Goal: Information Seeking & Learning: Learn about a topic

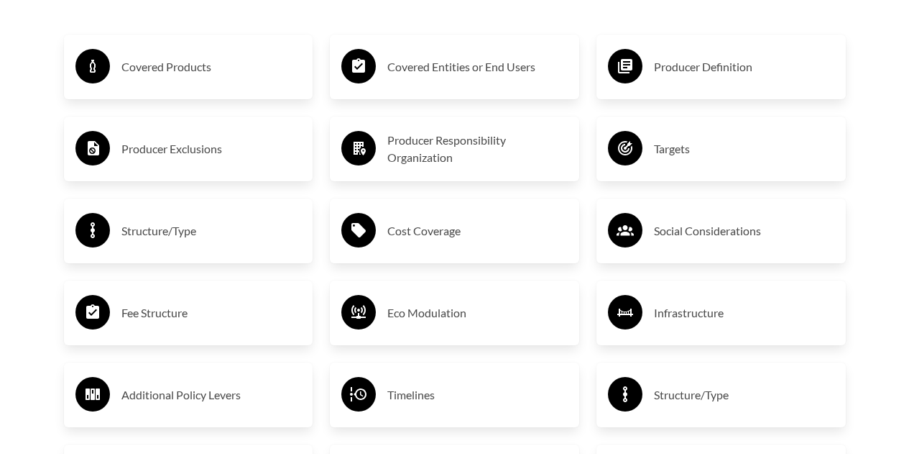
scroll to position [2372, 0]
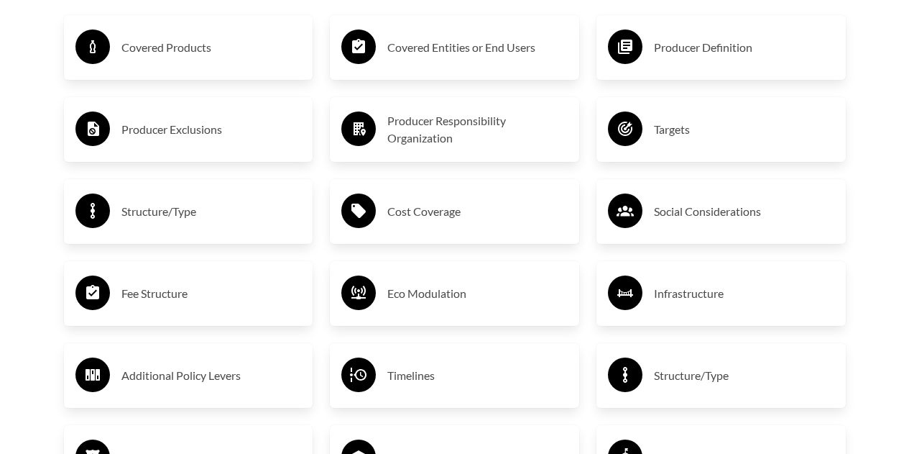
click at [168, 50] on h3 "Covered Products" at bounding box center [211, 47] width 180 height 23
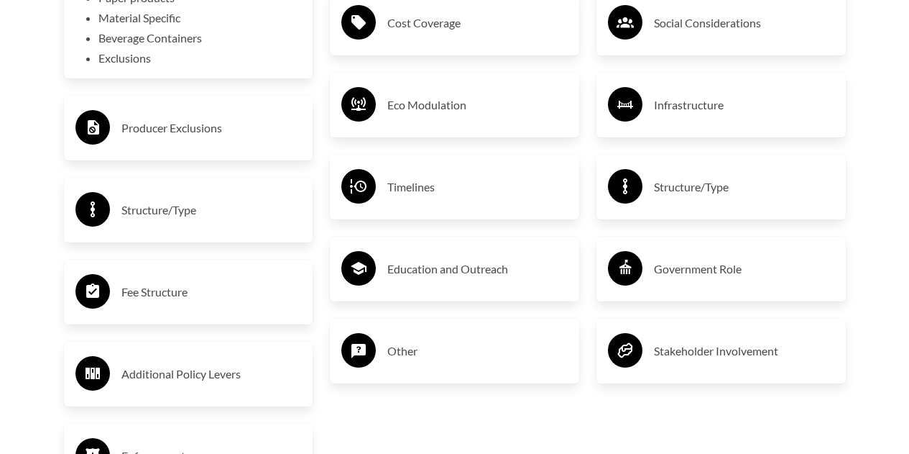
scroll to position [2588, 0]
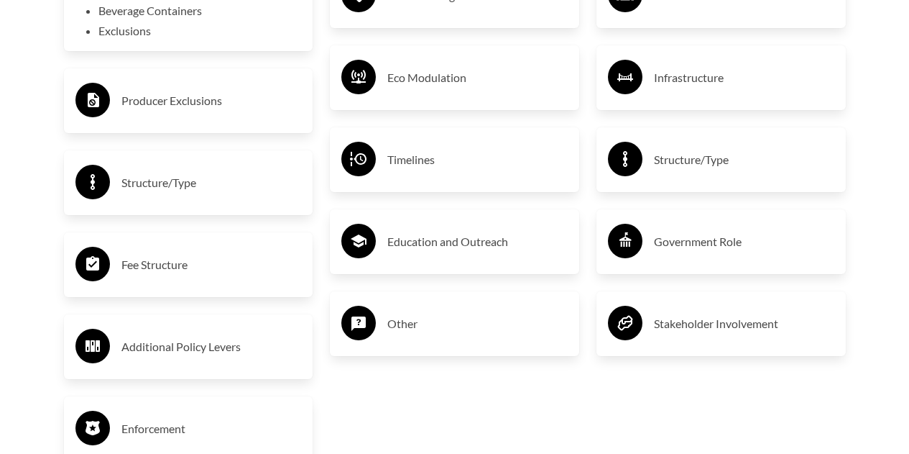
click at [164, 265] on h3 "Fee Structure" at bounding box center [211, 264] width 180 height 23
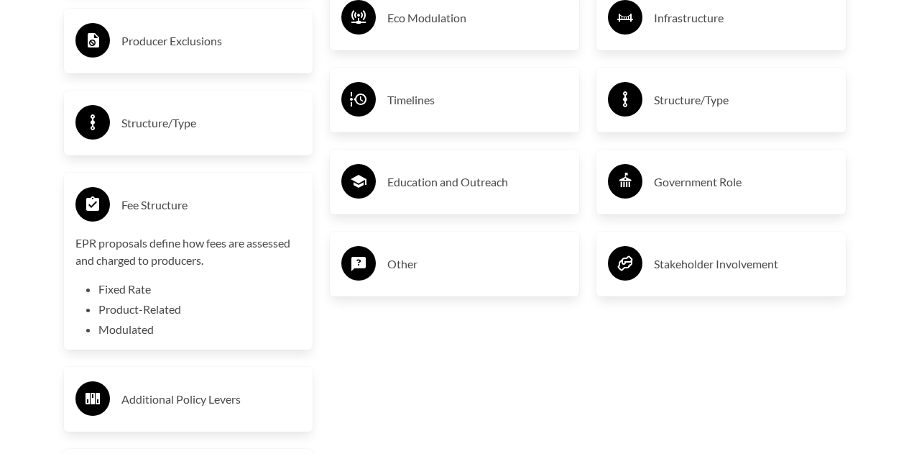
scroll to position [2660, 0]
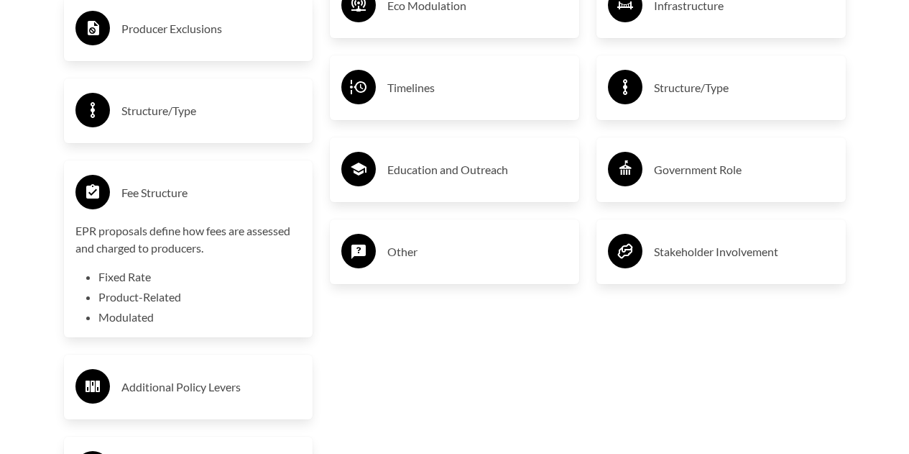
click at [143, 193] on h3 "Fee Structure" at bounding box center [211, 192] width 180 height 23
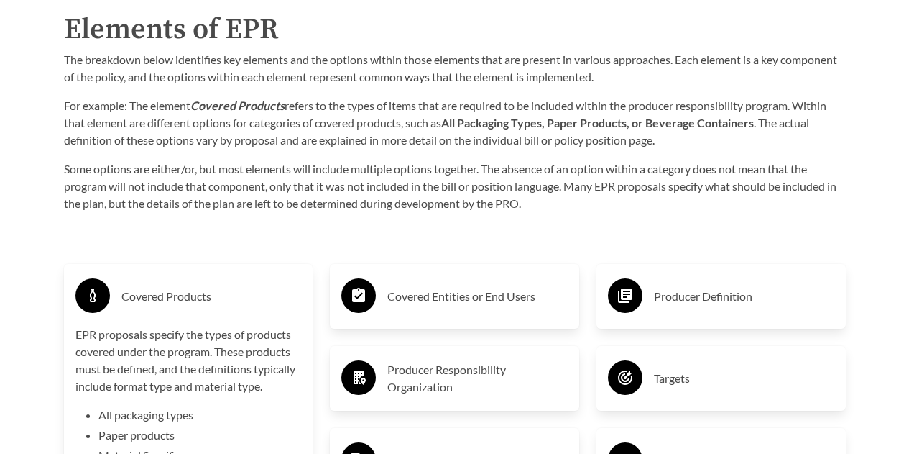
scroll to position [2157, 0]
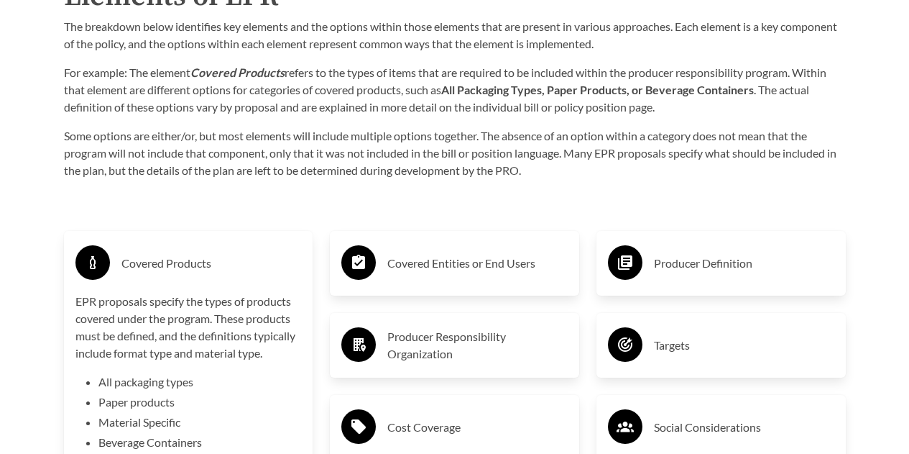
click at [395, 342] on h3 "Producer Responsibility Organization" at bounding box center [477, 345] width 180 height 35
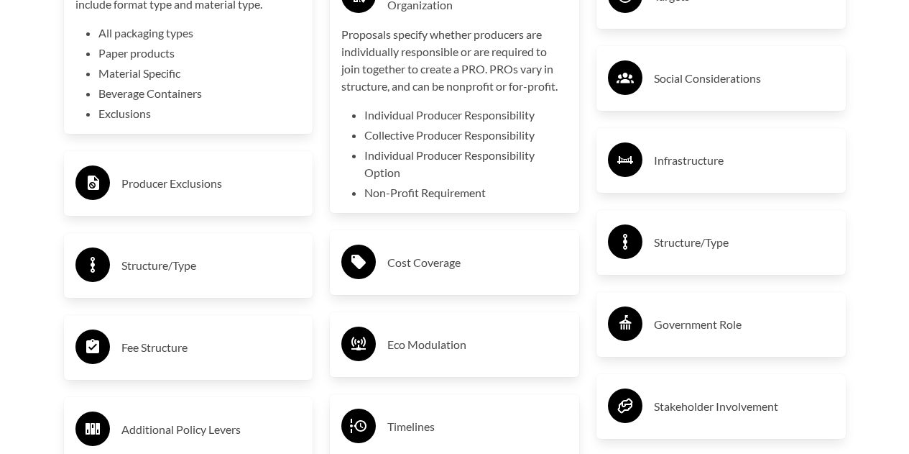
scroll to position [2516, 0]
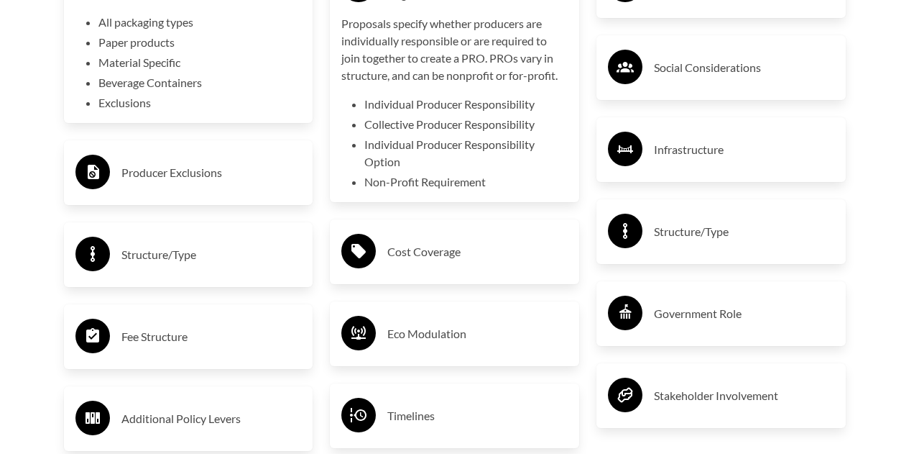
click at [362, 256] on icon at bounding box center [359, 251] width 14 height 14
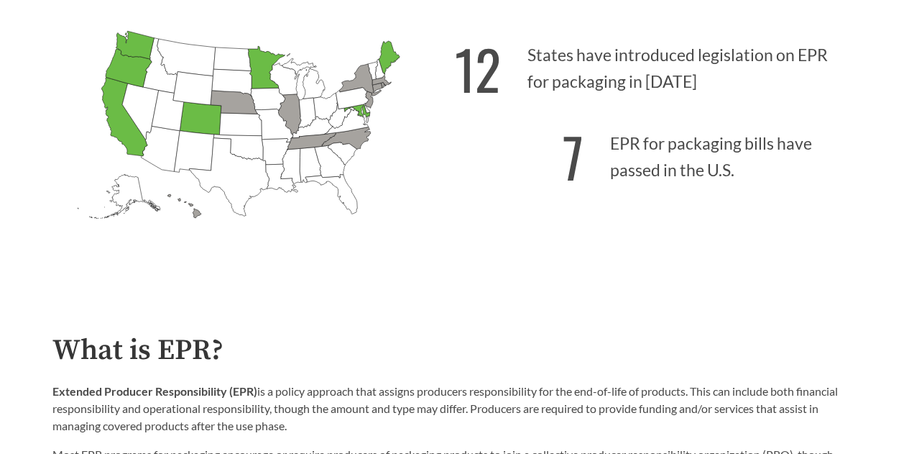
scroll to position [431, 0]
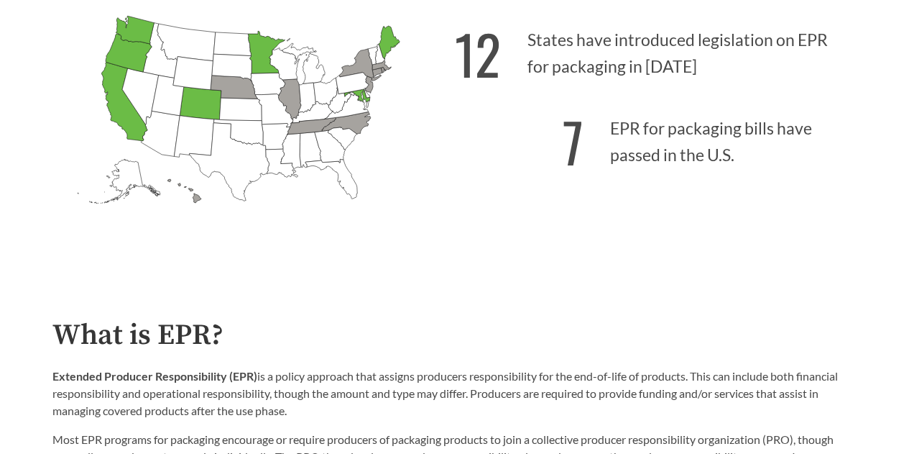
click at [111, 80] on icon "[US_STATE] Passed: 1" at bounding box center [124, 102] width 46 height 78
click at [111, 81] on icon "[US_STATE] Passed: 1" at bounding box center [124, 102] width 46 height 78
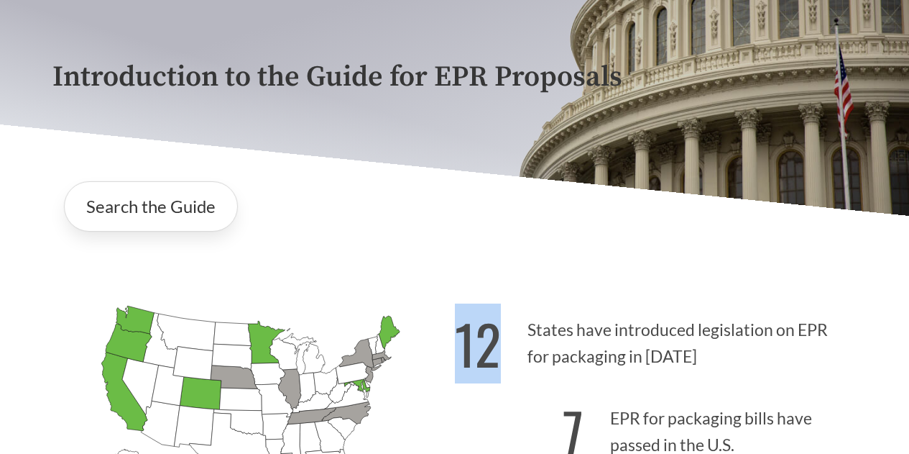
scroll to position [144, 0]
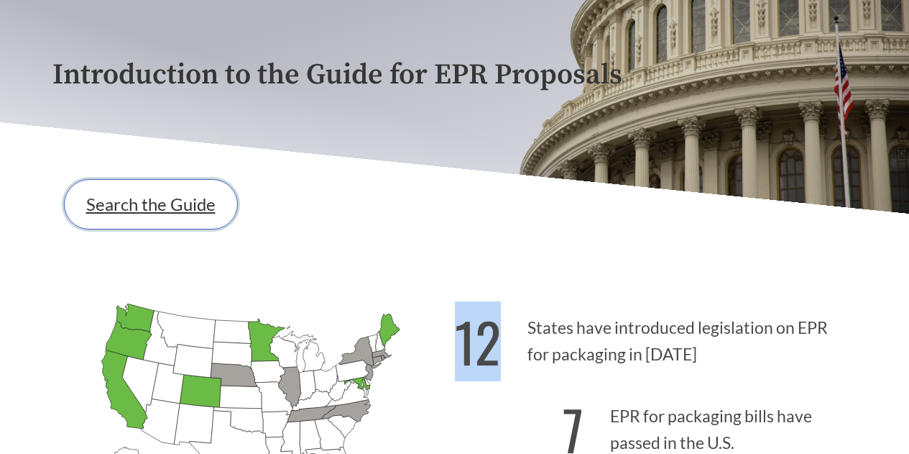
click at [173, 211] on link "Search the Guide" at bounding box center [151, 204] width 174 height 50
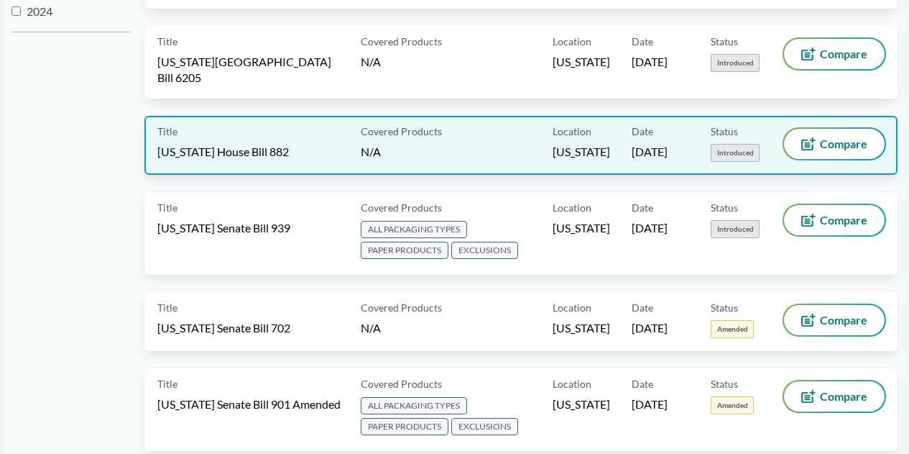
scroll to position [575, 0]
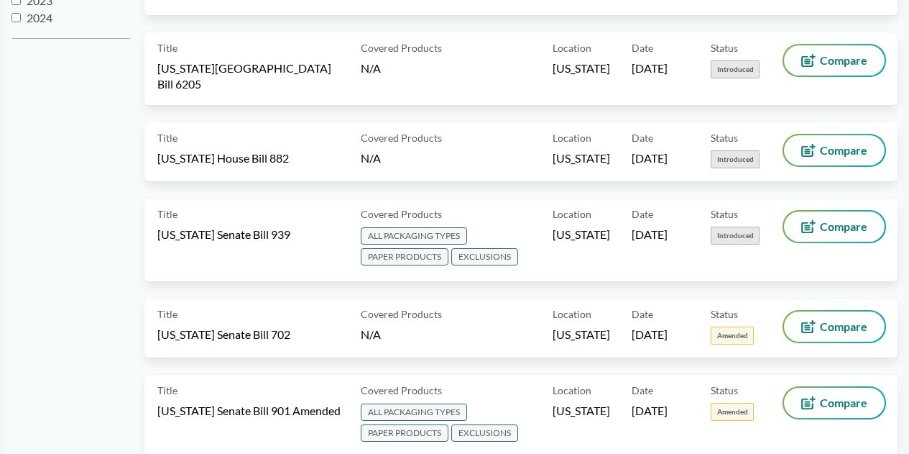
drag, startPoint x: 670, startPoint y: 31, endPoint x: 673, endPoint y: 71, distance: 40.4
click at [670, 45] on div "Date [DATE]" at bounding box center [671, 68] width 79 height 47
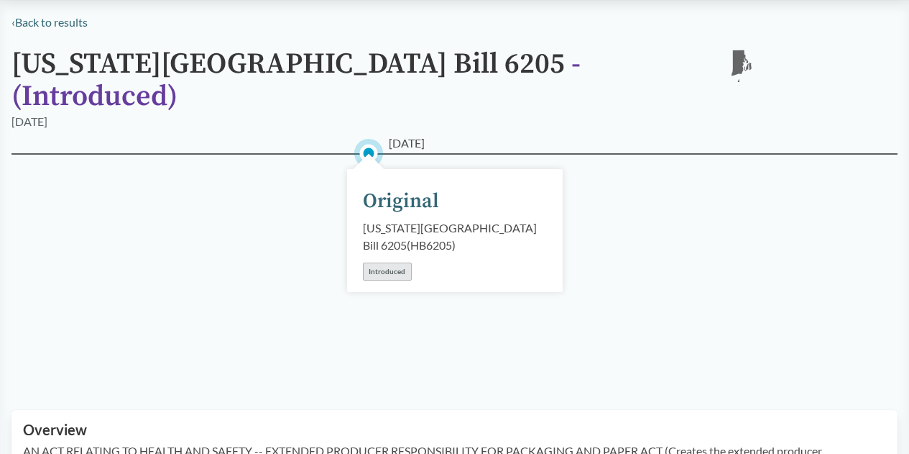
scroll to position [144, 0]
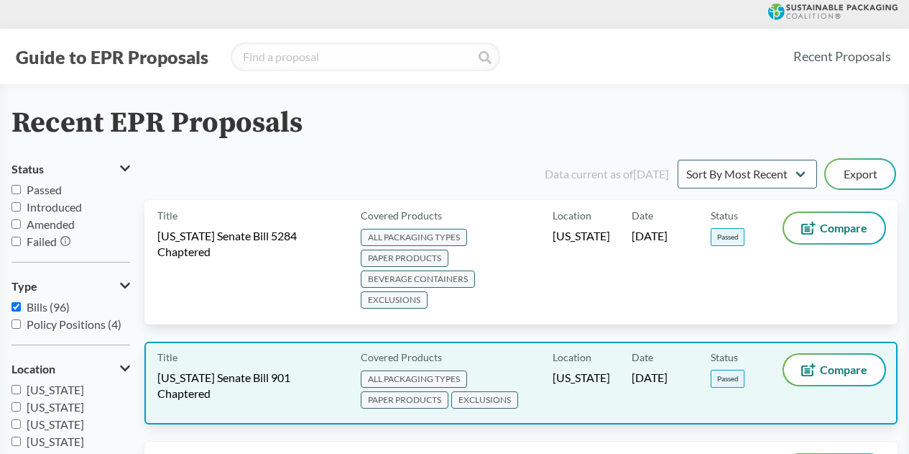
click at [405, 375] on span "ALL PACKAGING TYPES" at bounding box center [414, 378] width 106 height 17
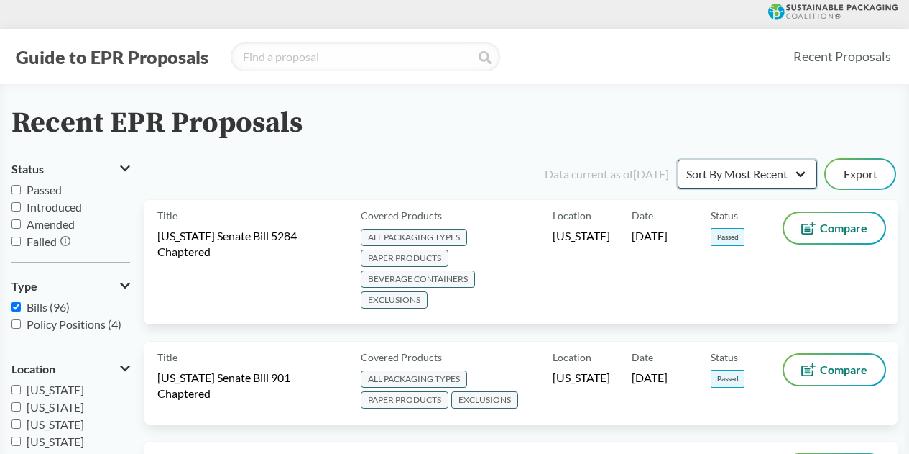
click at [799, 177] on select "Sort By Most Recent Sort By Status" at bounding box center [747, 174] width 139 height 29
click at [678, 160] on select "Sort By Most Recent Sort By Status" at bounding box center [747, 174] width 139 height 29
click at [801, 174] on select "Sort By Most Recent Sort By Status" at bounding box center [747, 174] width 139 height 29
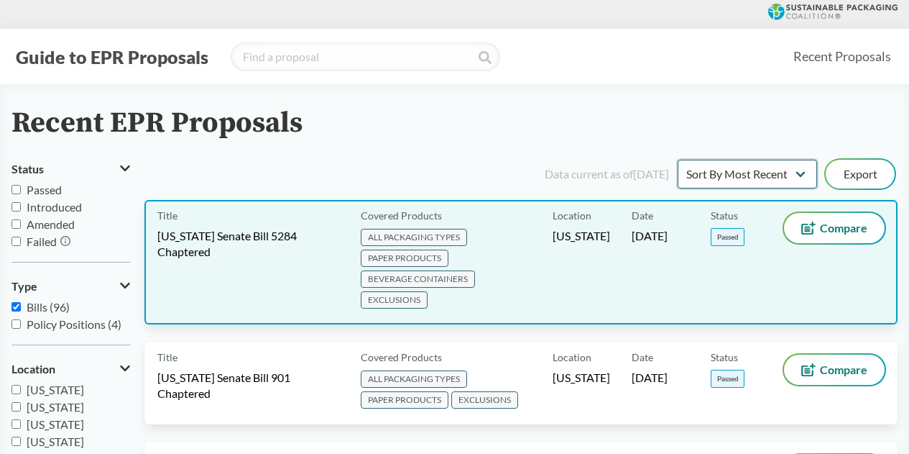
select select "Sort By Status"
click at [678, 160] on select "Sort By Most Recent Sort By Status" at bounding box center [747, 174] width 139 height 29
